Goal: Transaction & Acquisition: Purchase product/service

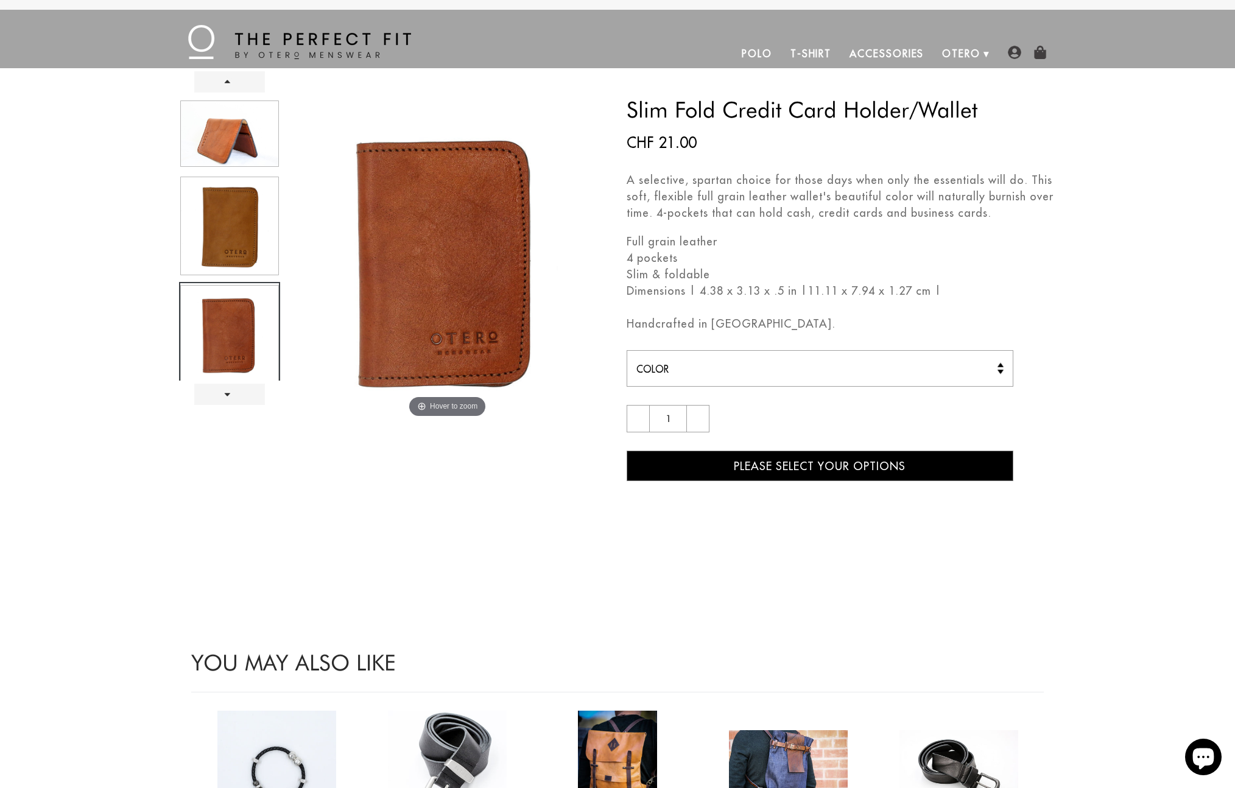
click at [241, 244] on div at bounding box center [229, 240] width 101 height 282
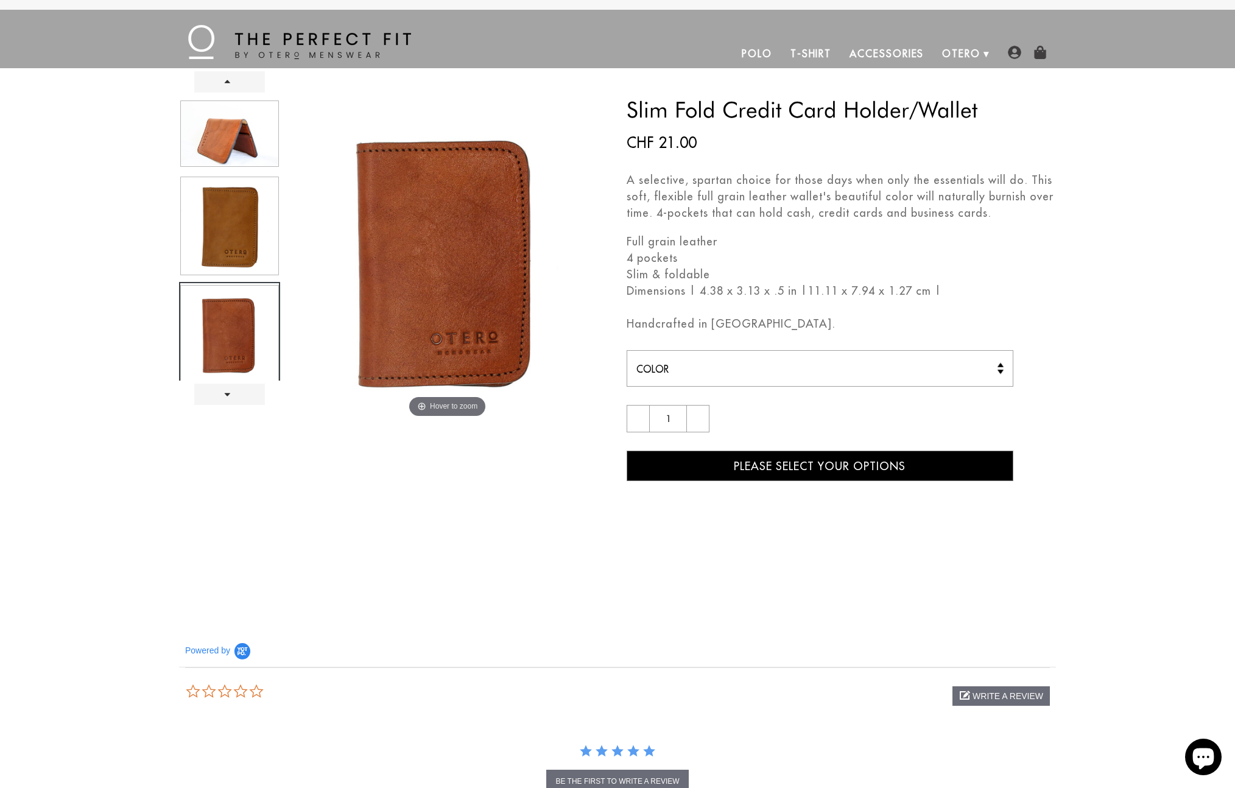
click at [222, 336] on div at bounding box center [229, 240] width 101 height 282
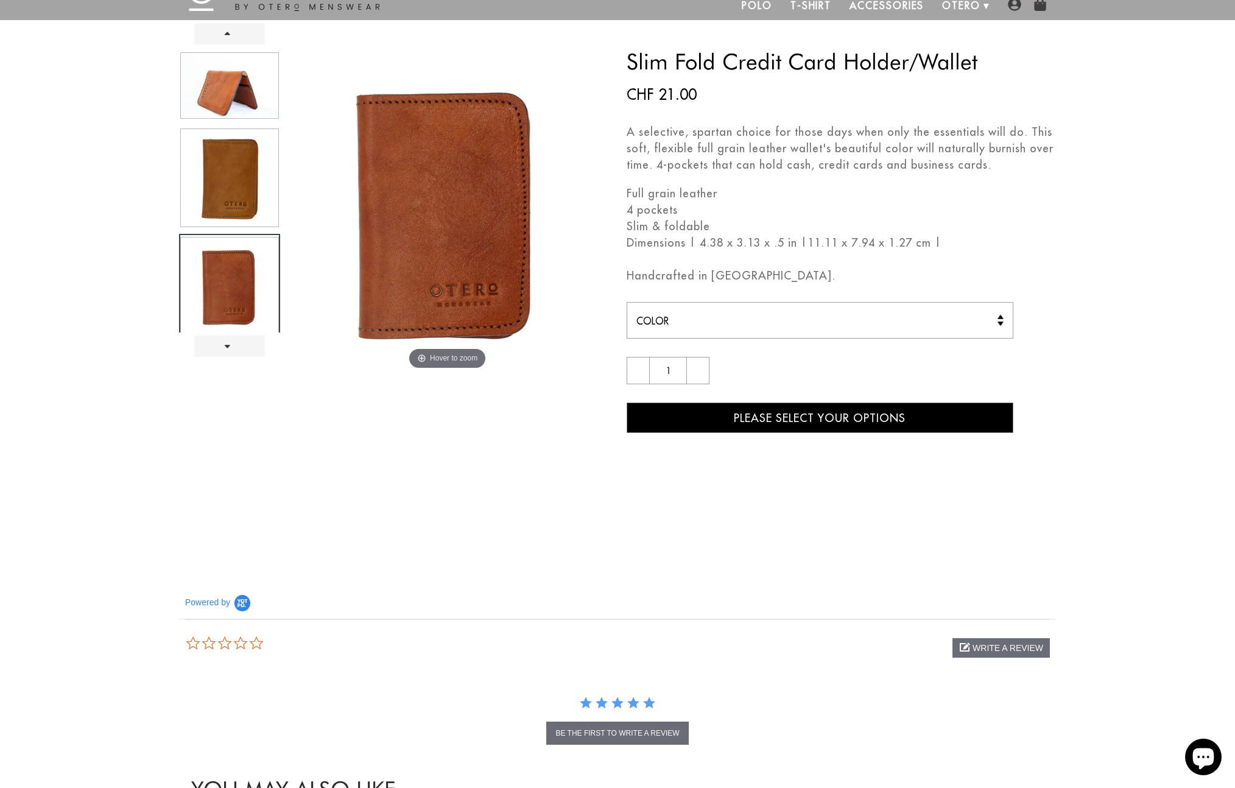
scroll to position [122, 0]
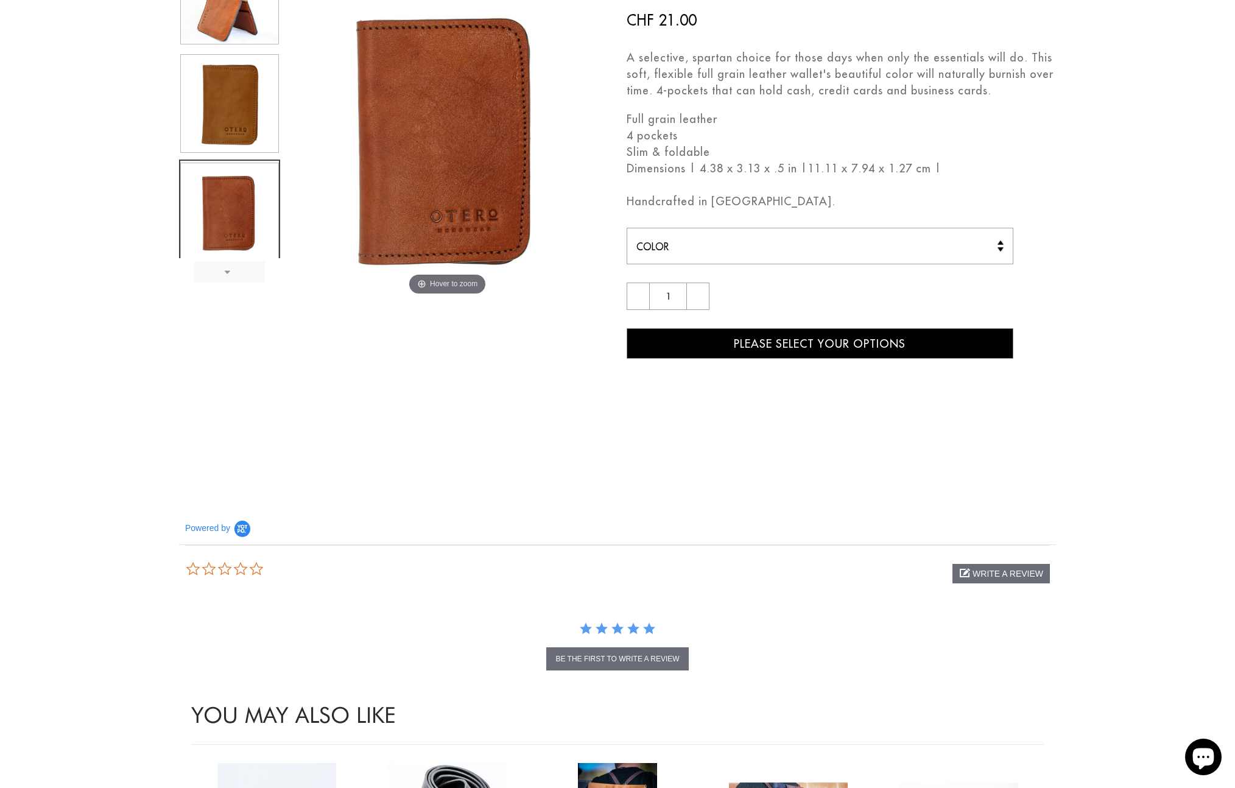
click at [242, 267] on link "Next" at bounding box center [229, 271] width 71 height 21
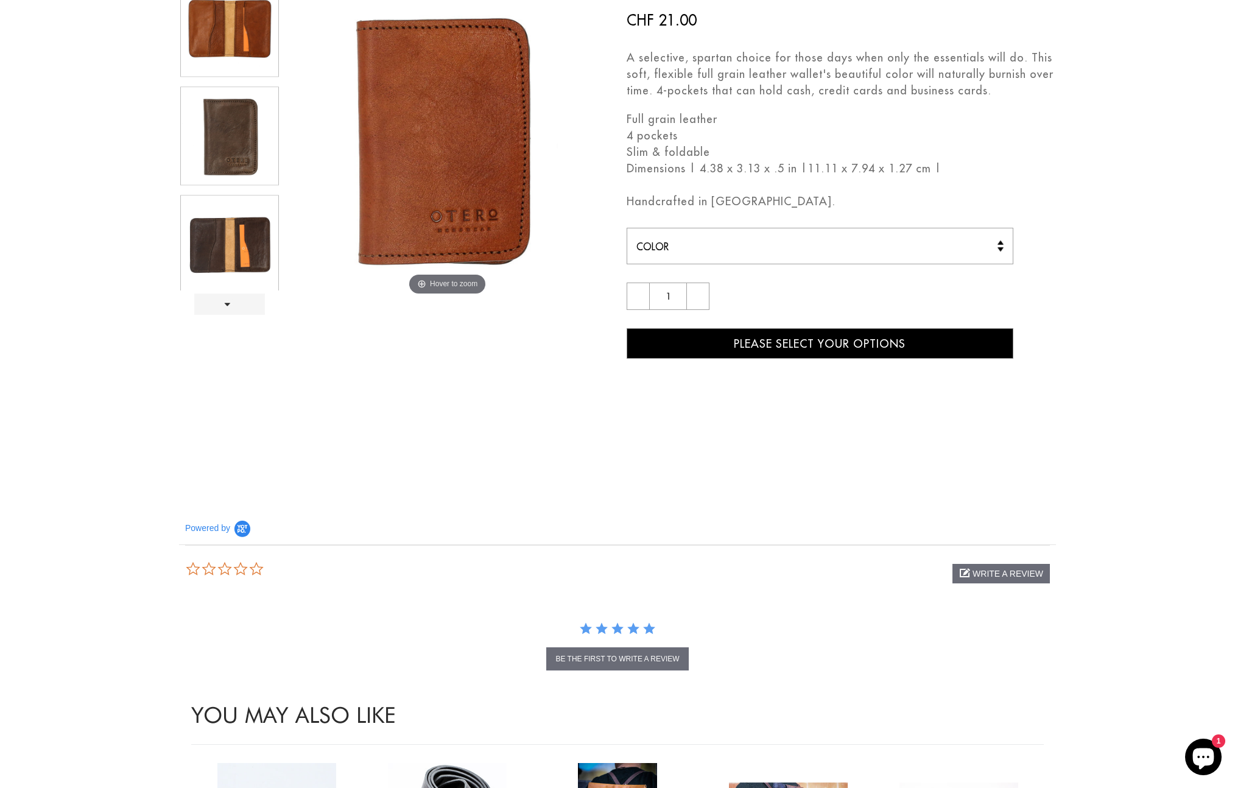
click at [234, 50] on div at bounding box center [229, 133] width 101 height 314
click at [236, 30] on div at bounding box center [229, 133] width 101 height 314
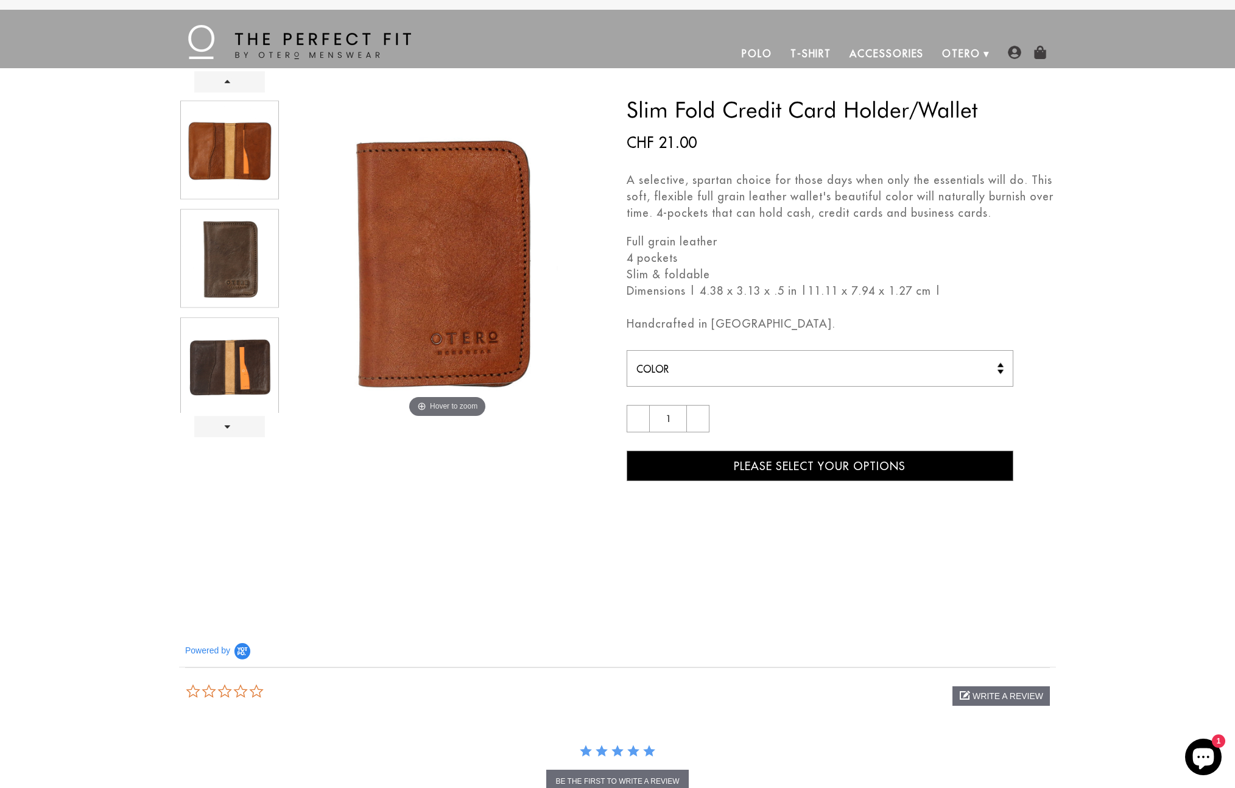
click at [240, 154] on div at bounding box center [229, 256] width 101 height 314
click at [243, 336] on div at bounding box center [229, 256] width 101 height 314
click at [234, 379] on div at bounding box center [229, 256] width 101 height 314
